Goal: Browse casually

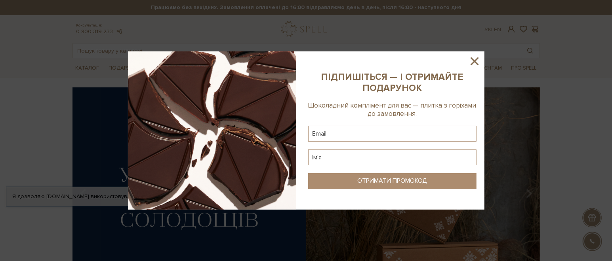
click at [477, 62] on icon at bounding box center [474, 61] width 13 height 13
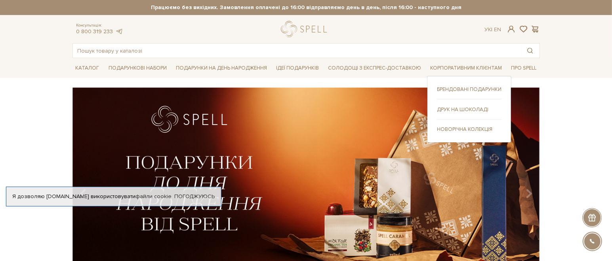
click at [463, 109] on link "Друк на шоколаді" at bounding box center [469, 109] width 65 height 7
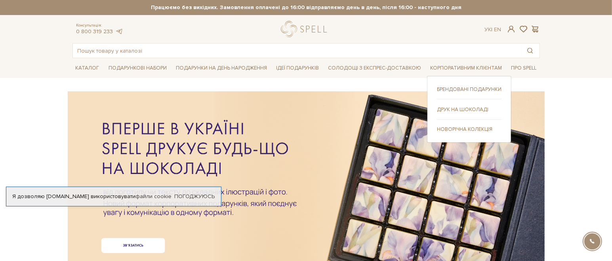
click at [465, 128] on link "Новорічна колекція" at bounding box center [469, 129] width 65 height 7
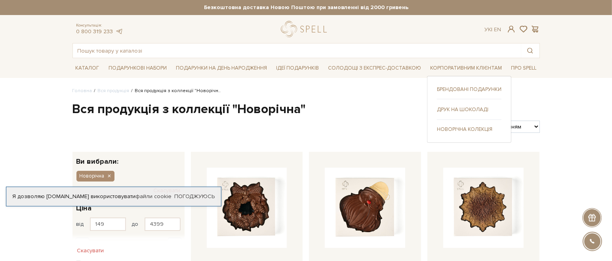
click at [453, 88] on link "Брендовані подарунки" at bounding box center [469, 89] width 65 height 7
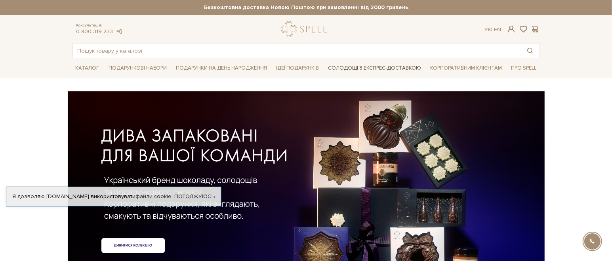
click at [361, 64] on link "Солодощі з експрес-доставкою" at bounding box center [374, 67] width 99 height 13
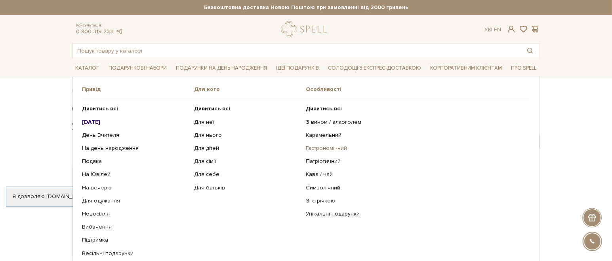
click at [323, 148] on link "Гастрономічний" at bounding box center [415, 148] width 218 height 7
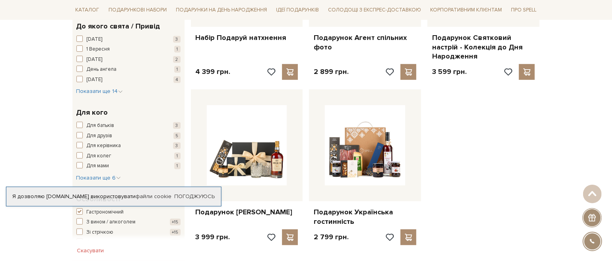
scroll to position [297, 0]
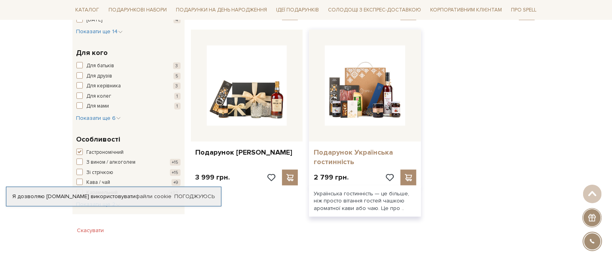
click at [344, 150] on link "Подарунок Українська гостинність" at bounding box center [365, 157] width 103 height 19
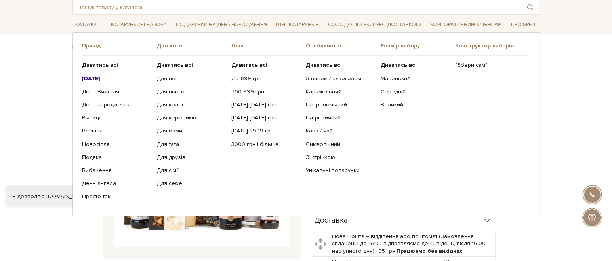
scroll to position [59, 0]
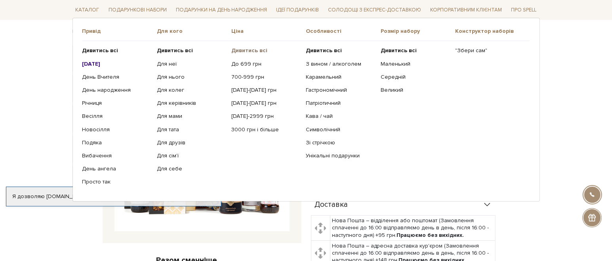
click at [258, 48] on b "Дивитись всі" at bounding box center [249, 50] width 36 height 7
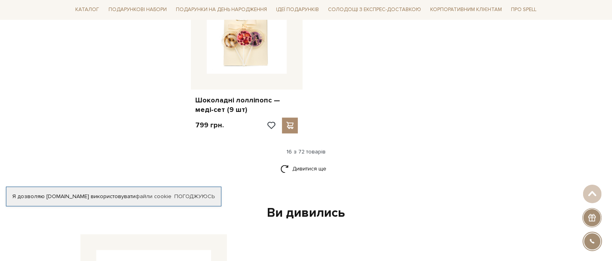
scroll to position [1010, 0]
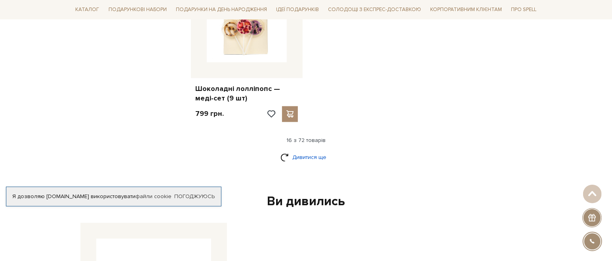
click at [299, 150] on link "Дивитися ще" at bounding box center [305, 157] width 51 height 14
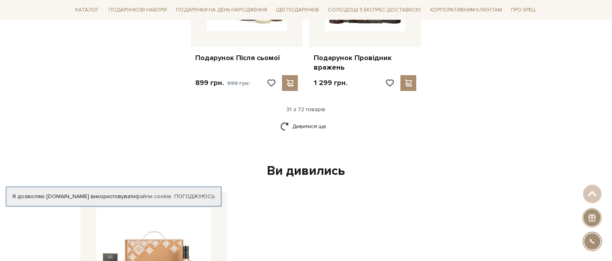
scroll to position [1841, 0]
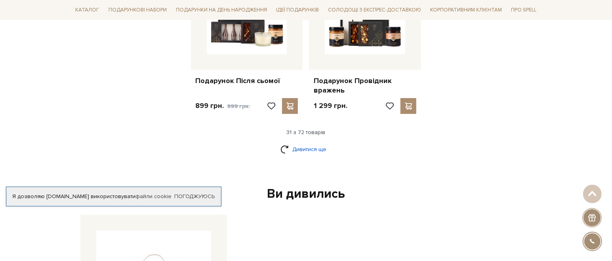
click at [301, 143] on link "Дивитися ще" at bounding box center [305, 150] width 51 height 14
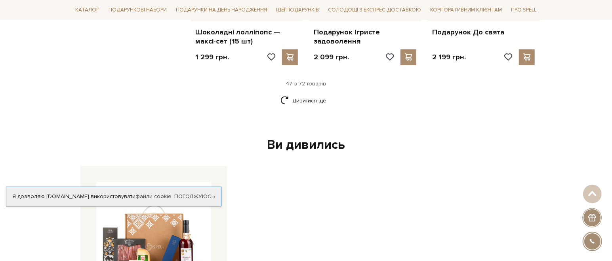
scroll to position [2733, 0]
click at [299, 93] on link "Дивитися ще" at bounding box center [305, 100] width 51 height 14
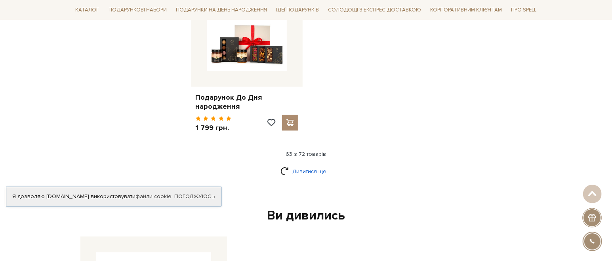
scroll to position [3683, 0]
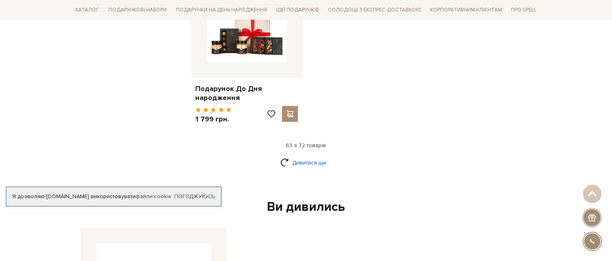
click at [297, 156] on link "Дивитися ще" at bounding box center [305, 163] width 51 height 14
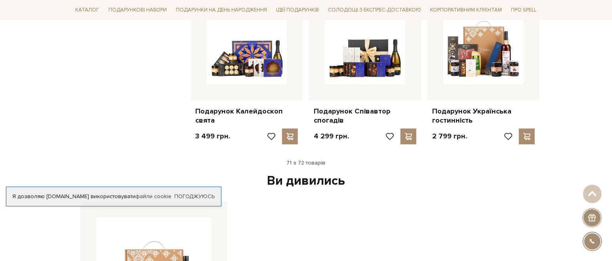
scroll to position [3980, 0]
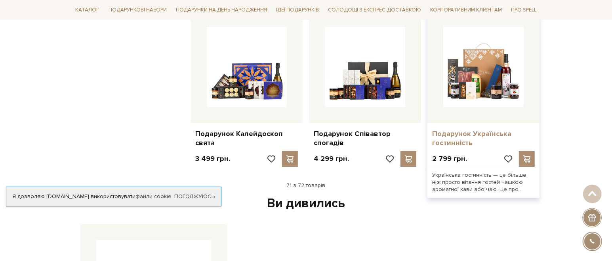
click at [460, 130] on link "Подарунок Українська гостинність" at bounding box center [483, 139] width 103 height 19
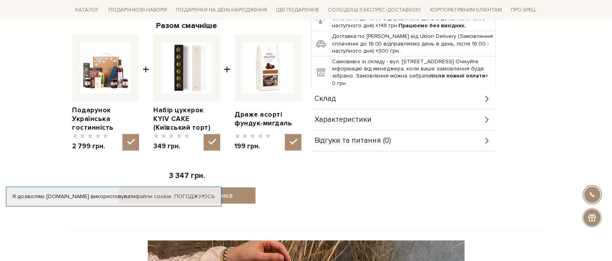
scroll to position [297, 0]
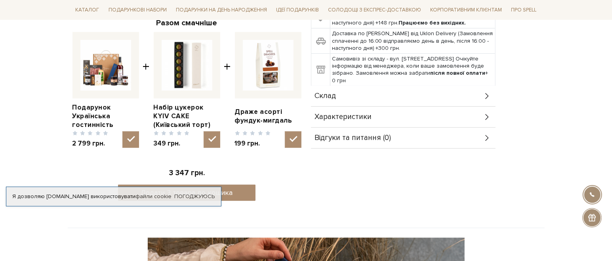
click at [485, 92] on icon at bounding box center [487, 96] width 9 height 9
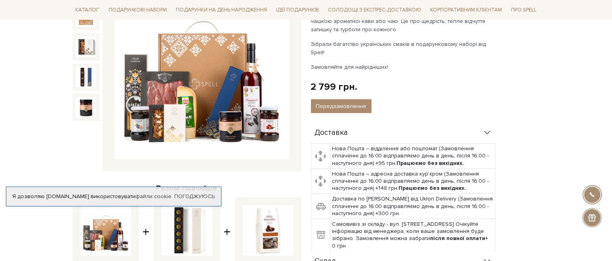
scroll to position [0, 0]
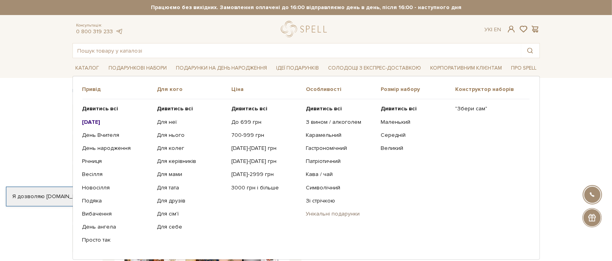
click at [343, 212] on link "Унікальні подарунки" at bounding box center [340, 214] width 69 height 7
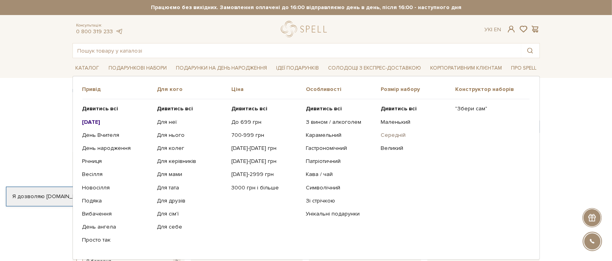
click at [393, 133] on link "Середній" at bounding box center [415, 135] width 69 height 7
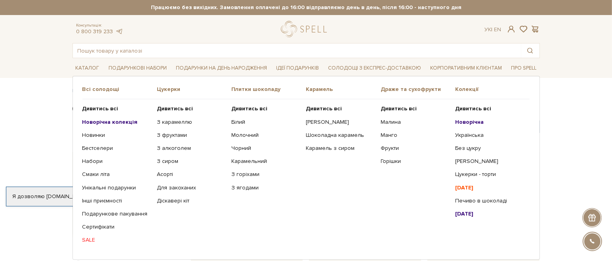
click at [122, 120] on b "Новорічна колекція" at bounding box center [109, 122] width 55 height 7
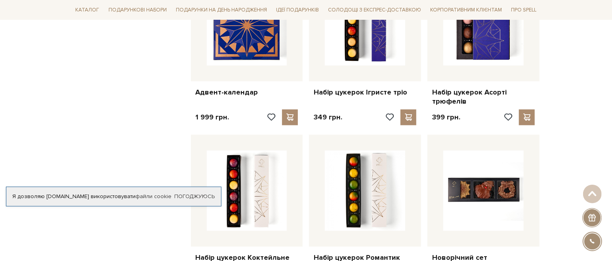
scroll to position [653, 0]
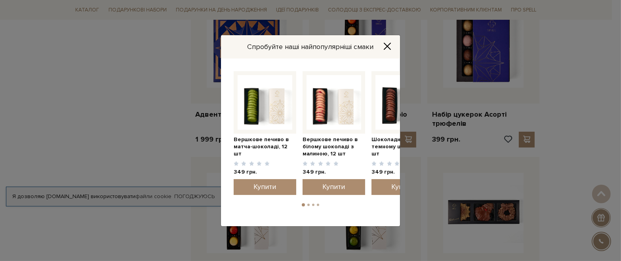
click at [388, 44] on icon "Close" at bounding box center [387, 46] width 8 height 8
